Goal: Task Accomplishment & Management: Complete application form

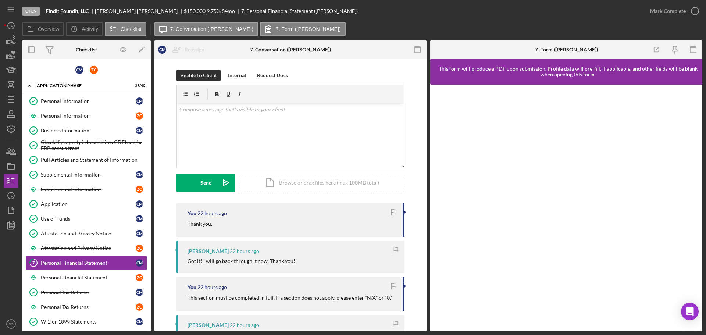
scroll to position [147, 0]
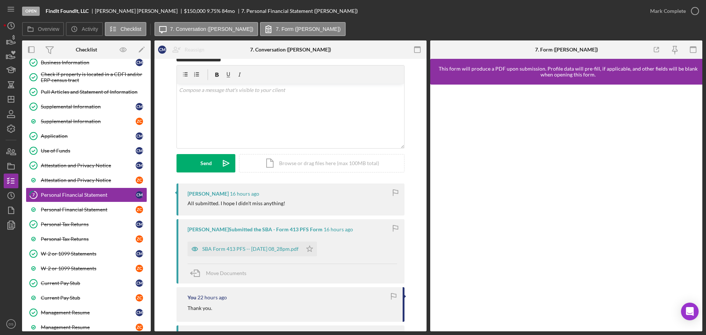
scroll to position [37, 0]
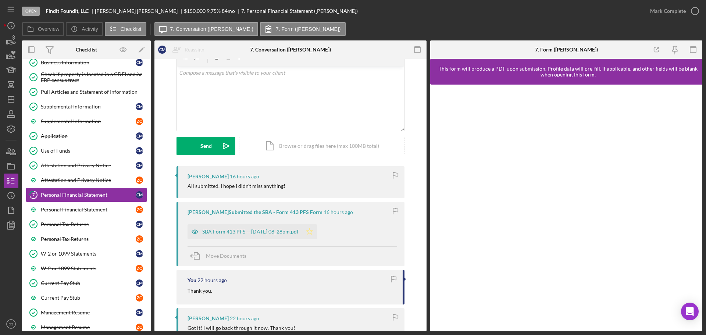
click at [317, 234] on icon "Icon/Star" at bounding box center [309, 231] width 15 height 15
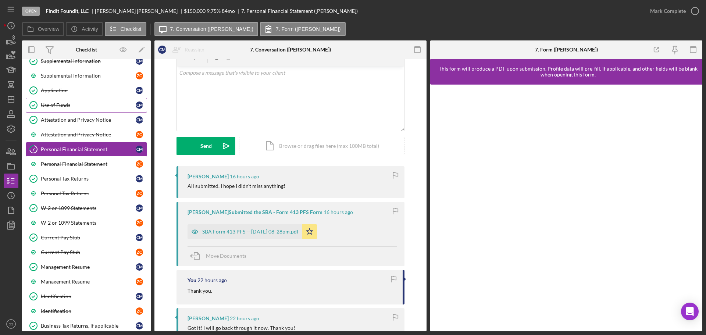
scroll to position [142, 0]
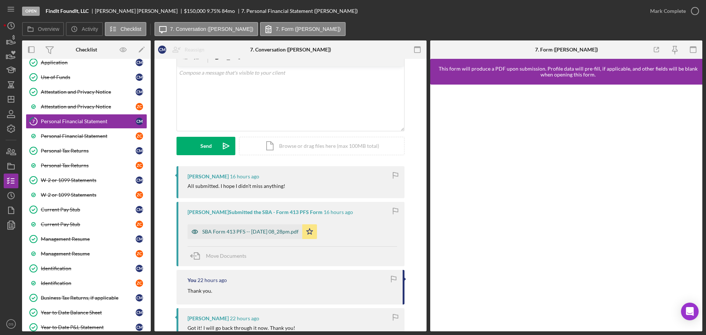
click at [298, 231] on div "SBA Form 413 PFS -- [DATE] 08_28pm.pdf" at bounding box center [250, 232] width 96 height 6
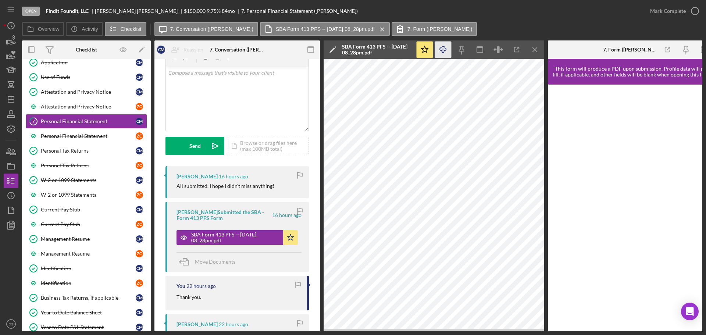
click at [445, 54] on icon "Icon/Download" at bounding box center [443, 50] width 17 height 17
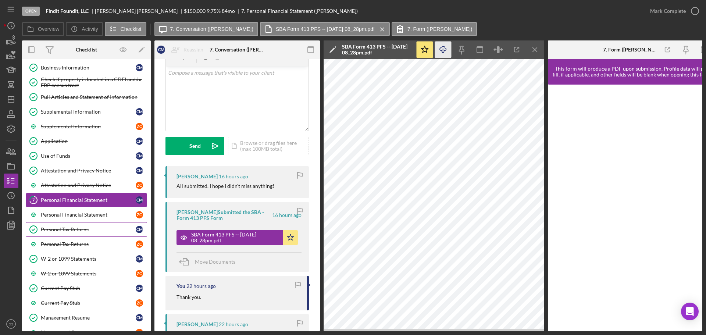
scroll to position [75, 0]
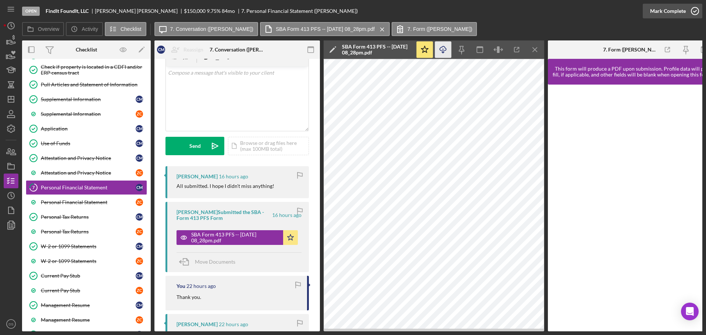
click at [695, 8] on icon "button" at bounding box center [695, 11] width 18 height 18
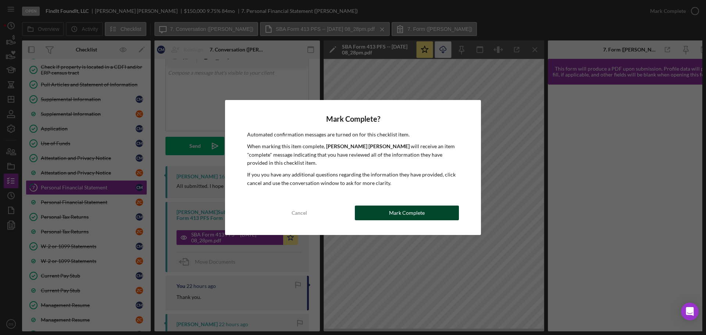
click at [446, 214] on button "Mark Complete" at bounding box center [407, 213] width 104 height 15
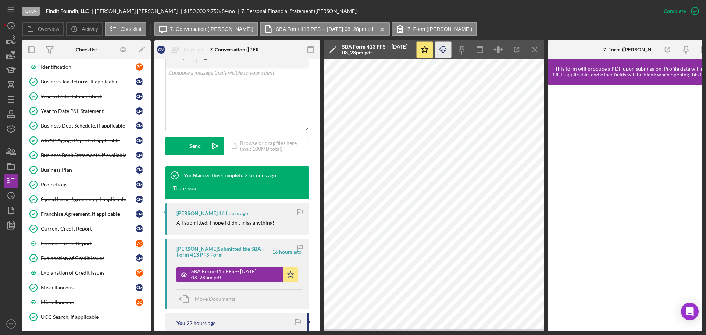
scroll to position [443, 0]
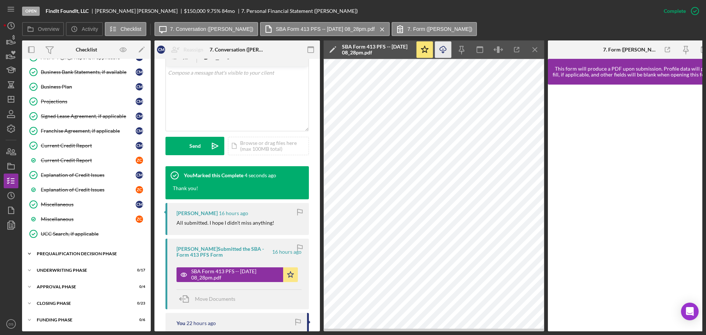
click at [78, 252] on div "Prequalification Decision Phase" at bounding box center [89, 254] width 105 height 4
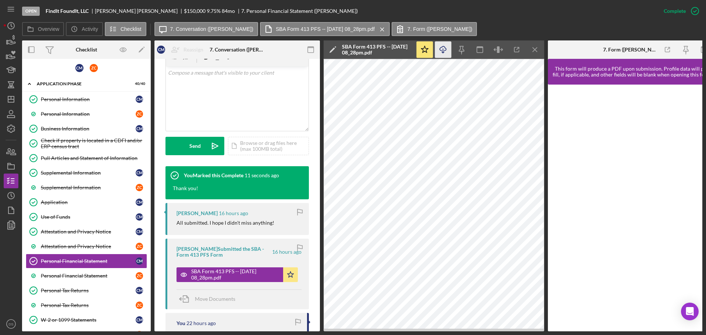
scroll to position [0, 0]
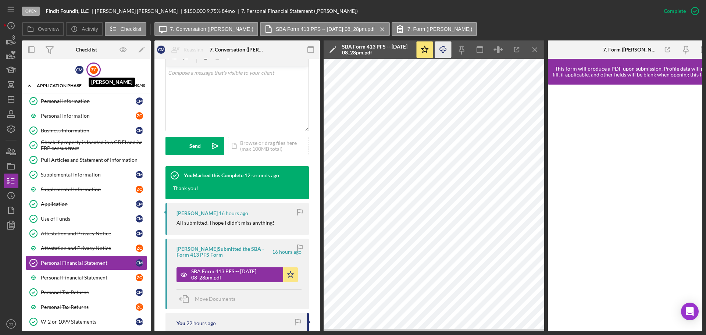
click at [96, 67] on div "Z C" at bounding box center [94, 70] width 8 height 8
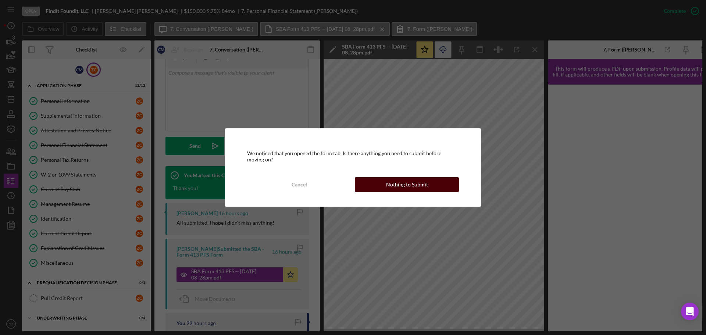
click at [382, 180] on button "Nothing to Submit" at bounding box center [407, 184] width 104 height 15
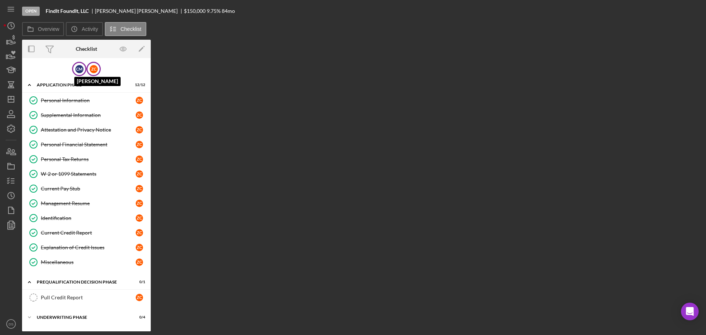
click at [82, 70] on div "C M" at bounding box center [79, 69] width 8 height 8
